Goal: Information Seeking & Learning: Learn about a topic

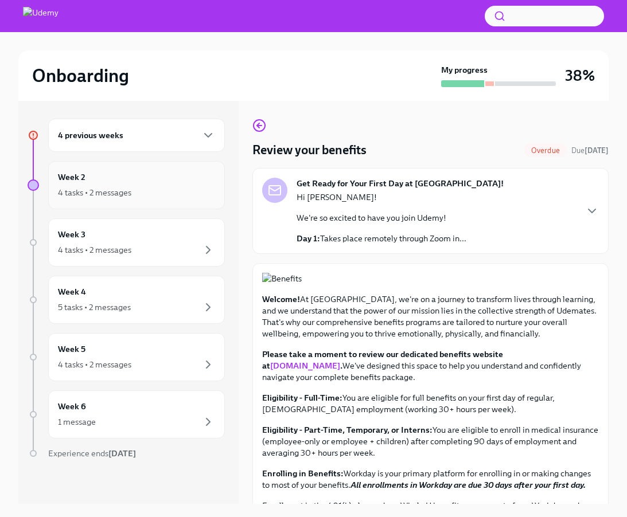
scroll to position [1, 0]
click at [127, 194] on div "4 tasks • 2 messages" at bounding box center [94, 191] width 73 height 11
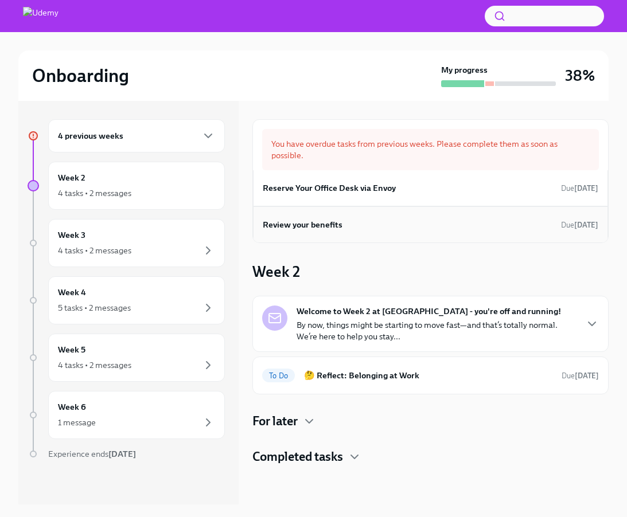
click at [298, 228] on h6 "Review your benefits" at bounding box center [303, 225] width 80 height 13
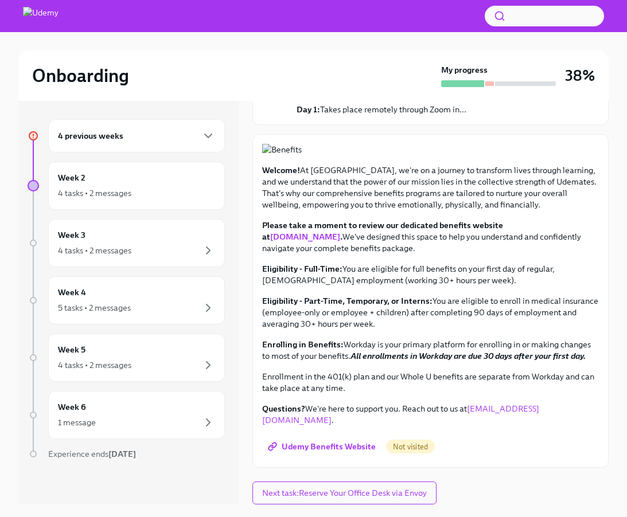
scroll to position [20, 0]
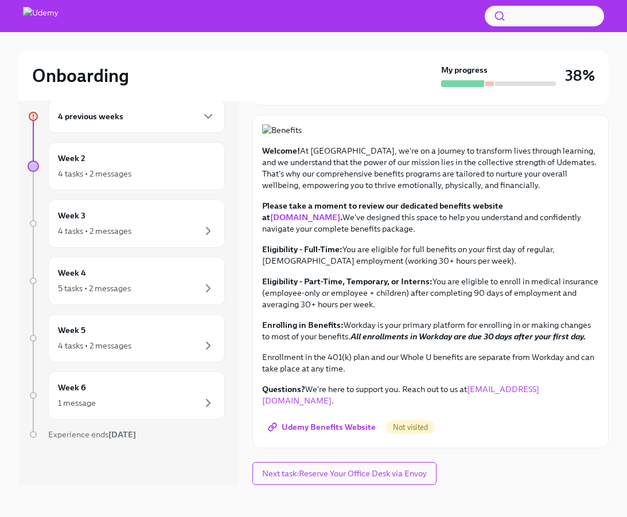
click at [338, 426] on span "Udemy Benefits Website" at bounding box center [323, 427] width 106 height 11
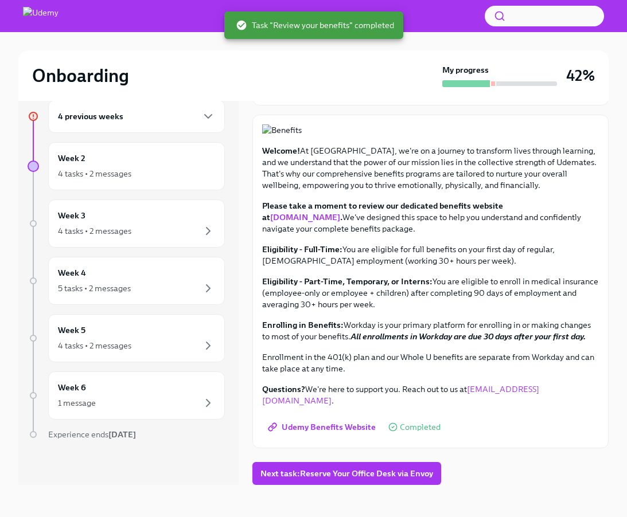
scroll to position [295, 0]
click at [353, 471] on span "Next task : Reserve Your Office Desk via Envoy" at bounding box center [346, 473] width 173 height 11
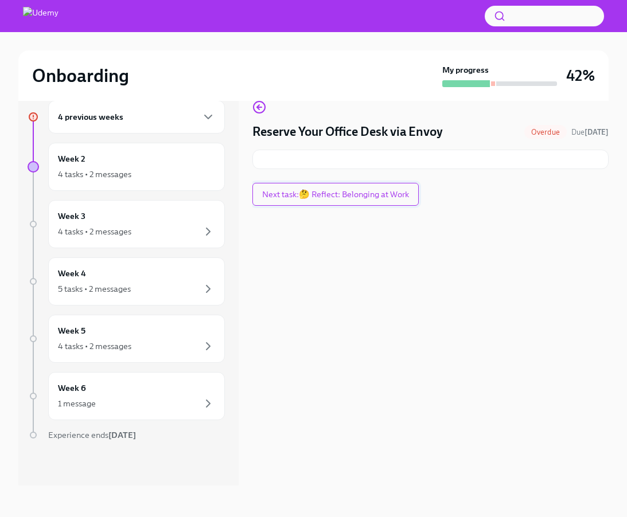
click at [369, 198] on span "Next task : 🤔 Reflect: Belonging at Work" at bounding box center [335, 194] width 147 height 11
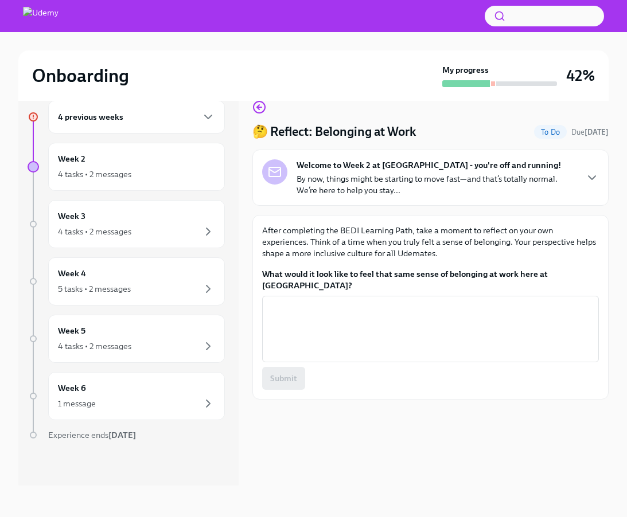
scroll to position [15, 0]
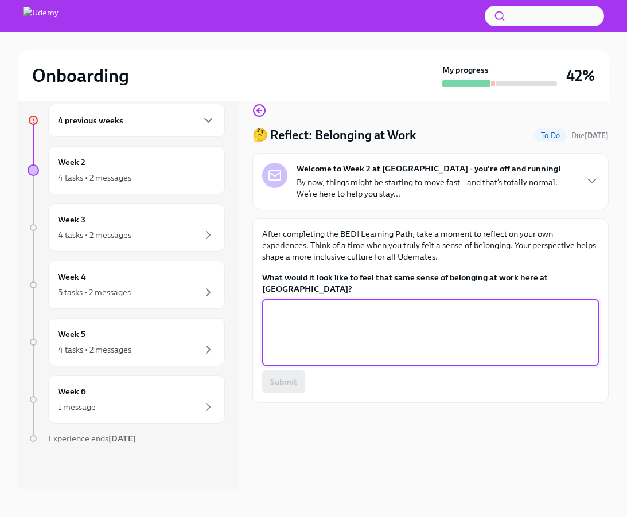
click at [461, 305] on textarea "What would it look like to feel that same sense of belonging at work here at [G…" at bounding box center [430, 332] width 323 height 55
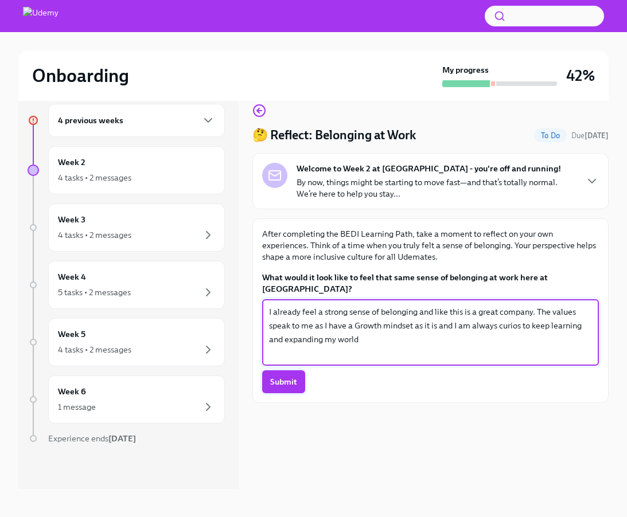
type textarea "I already feel a strong sense of belonging and like this is a great company. Th…"
click at [293, 376] on span "Submit" at bounding box center [283, 381] width 27 height 11
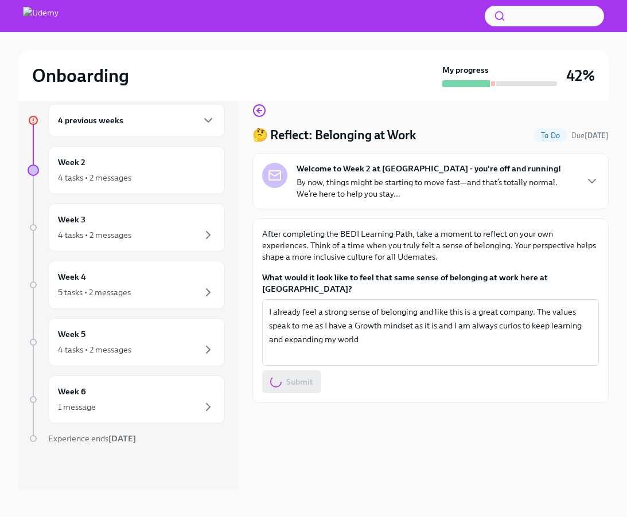
scroll to position [20, 0]
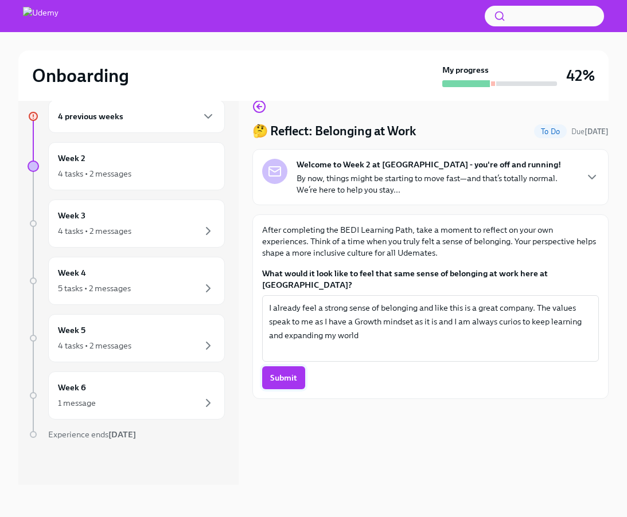
click at [286, 372] on span "Submit" at bounding box center [283, 377] width 27 height 11
click at [171, 170] on div "4 tasks • 2 messages" at bounding box center [136, 174] width 157 height 14
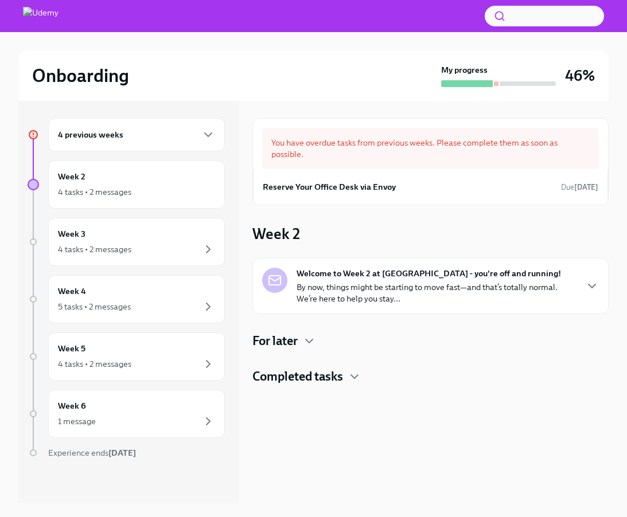
scroll to position [1, 0]
click at [139, 236] on div "Week 3 4 tasks • 2 messages" at bounding box center [136, 242] width 157 height 29
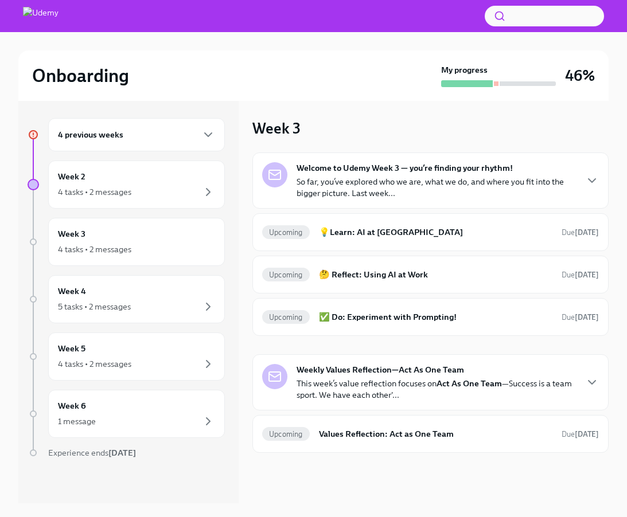
click at [456, 183] on p "So far, you’ve explored who we are, what we do, and where you fit into the bigg…" at bounding box center [436, 187] width 279 height 23
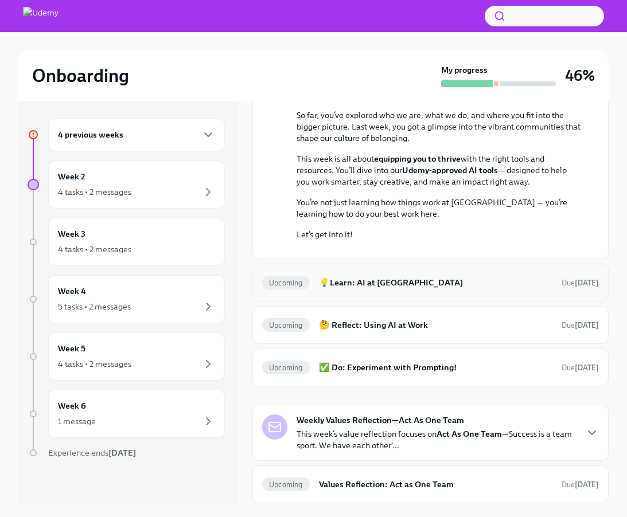
scroll to position [189, 0]
click at [383, 289] on h6 "💡Learn: AI at [GEOGRAPHIC_DATA]" at bounding box center [435, 283] width 233 height 13
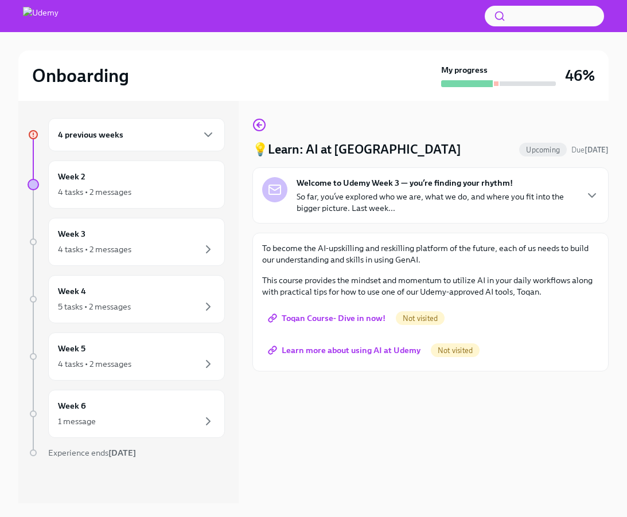
click at [353, 321] on span "Toqan Course- Dive in now!" at bounding box center [327, 318] width 115 height 11
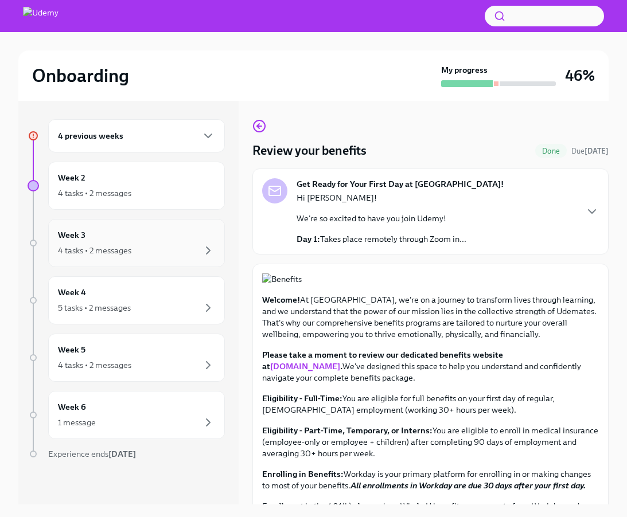
click at [141, 248] on div "4 tasks • 2 messages" at bounding box center [136, 251] width 157 height 14
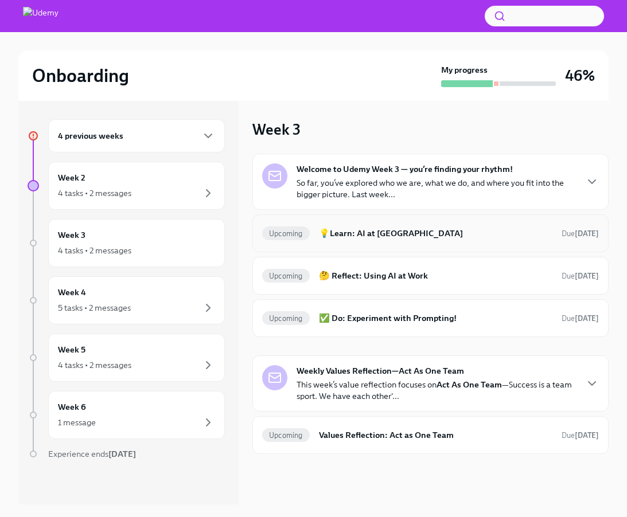
click at [390, 233] on h6 "💡Learn: AI at [GEOGRAPHIC_DATA]" at bounding box center [435, 233] width 233 height 13
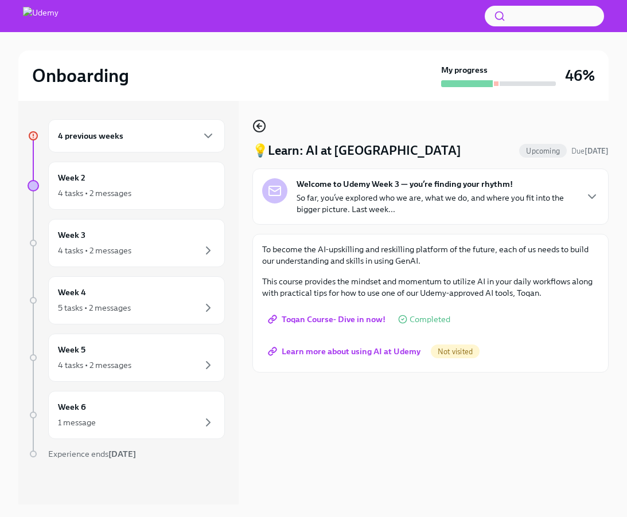
click at [252, 124] on icon "button" at bounding box center [259, 126] width 14 height 14
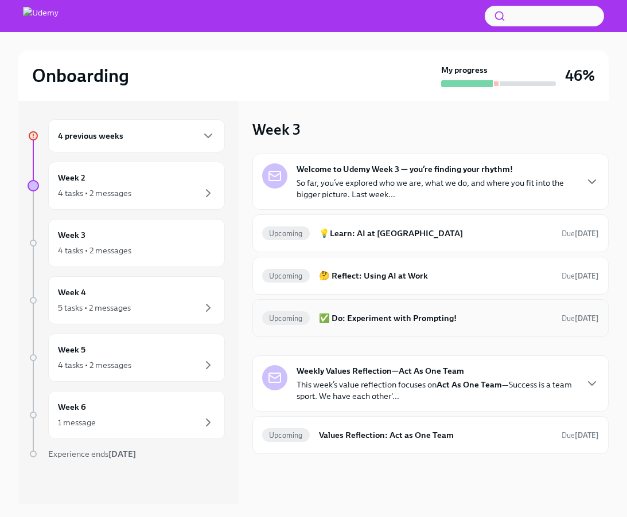
click at [364, 319] on h6 "✅ Do: Experiment with Prompting!" at bounding box center [435, 318] width 233 height 13
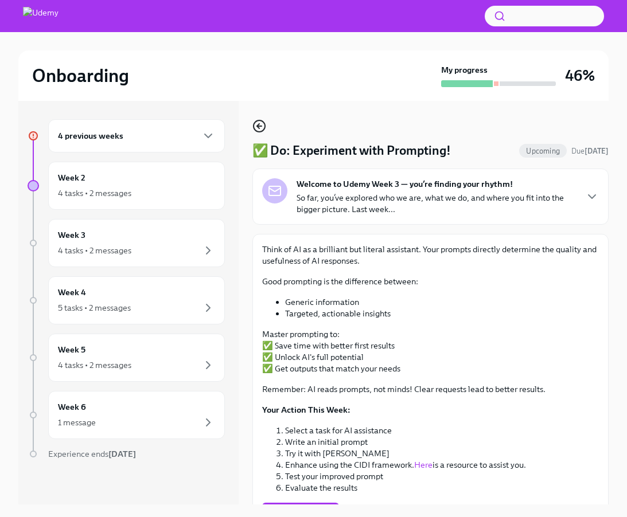
click at [259, 127] on icon "button" at bounding box center [259, 126] width 14 height 14
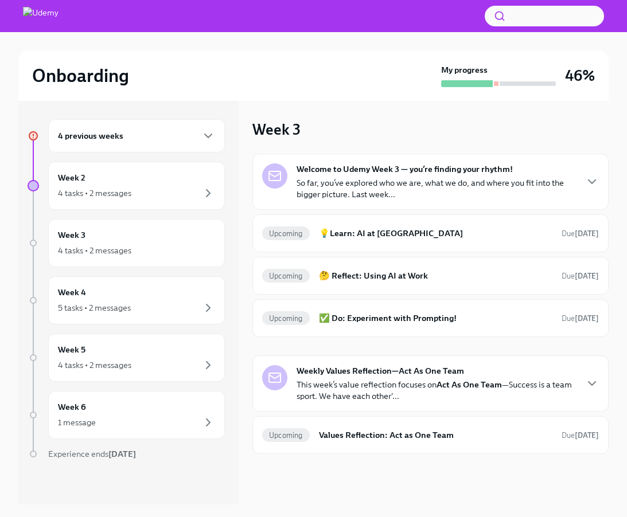
scroll to position [1, 0]
